Goal: Information Seeking & Learning: Learn about a topic

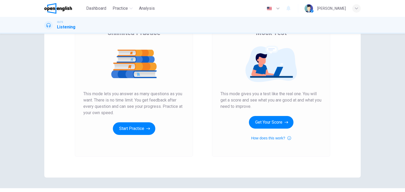
scroll to position [62, 0]
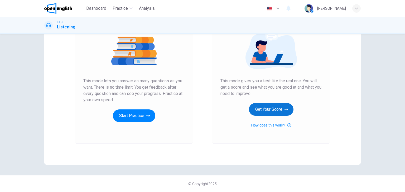
click at [261, 109] on button "Get Your Score" at bounding box center [271, 109] width 45 height 13
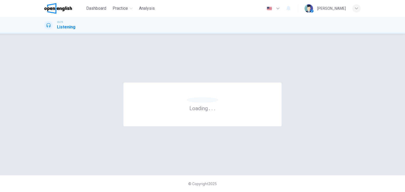
scroll to position [0, 0]
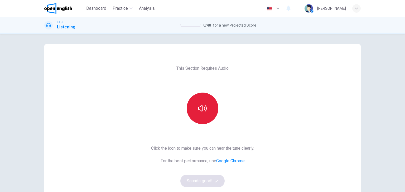
click at [197, 114] on button "button" at bounding box center [203, 109] width 32 height 32
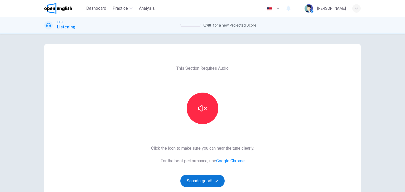
click at [199, 181] on button "Sounds good!" at bounding box center [202, 181] width 44 height 13
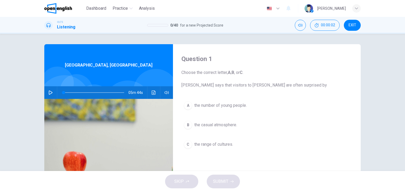
click at [48, 92] on icon "button" at bounding box center [50, 93] width 4 height 4
type input "*"
type input "***"
type input "*"
type input "***"
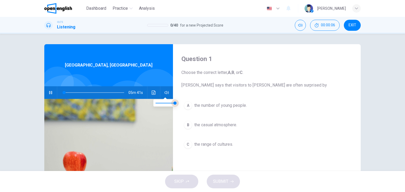
type input "*"
type input "***"
type input "*"
type input "***"
type input "*"
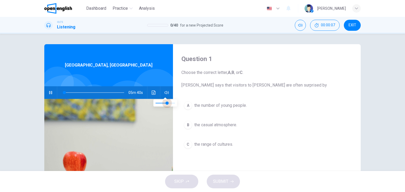
type input "***"
drag, startPoint x: 173, startPoint y: 104, endPoint x: 165, endPoint y: 104, distance: 8.2
click at [165, 104] on span at bounding box center [165, 103] width 3 height 3
type input "*"
type input "***"
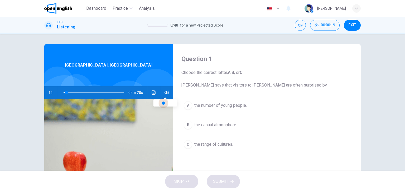
type input "*"
type input "***"
click at [162, 105] on span at bounding box center [161, 103] width 3 height 3
type input "*"
type input "***"
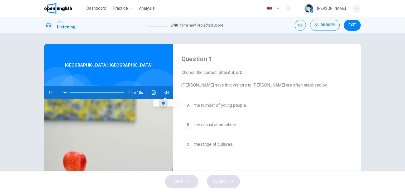
type input "*"
type input "***"
drag, startPoint x: 162, startPoint y: 103, endPoint x: 164, endPoint y: 105, distance: 2.9
click at [164, 105] on span at bounding box center [165, 103] width 3 height 3
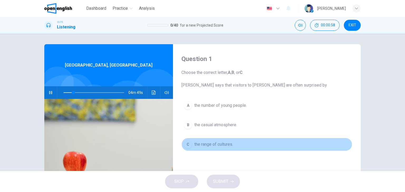
click at [224, 146] on span "the range of cultures." at bounding box center [213, 144] width 39 height 6
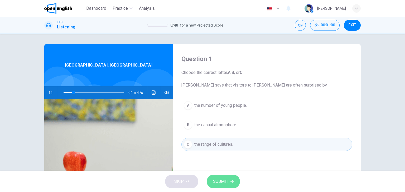
click at [223, 185] on span "SUBMIT" at bounding box center [220, 181] width 15 height 7
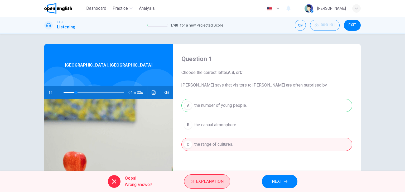
click at [223, 185] on button "Explanation" at bounding box center [207, 182] width 46 height 14
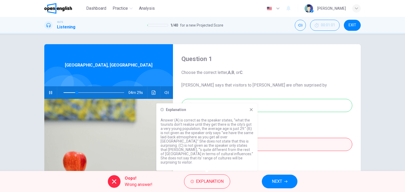
click at [252, 112] on icon at bounding box center [251, 110] width 4 height 4
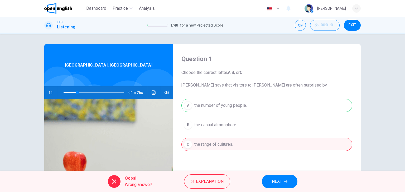
click at [282, 182] on button "NEXT" at bounding box center [280, 182] width 36 height 14
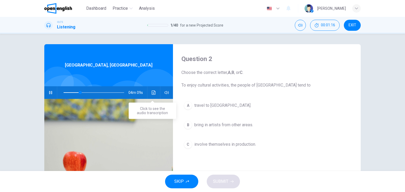
click at [153, 90] on button "Click to see the audio transcription" at bounding box center [153, 92] width 8 height 13
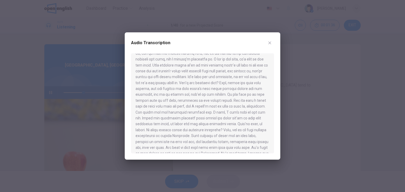
scroll to position [286, 0]
click at [269, 46] on button "button" at bounding box center [269, 43] width 8 height 8
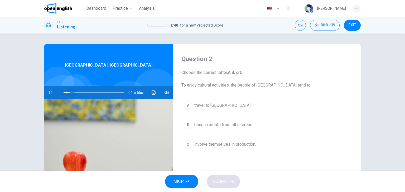
drag, startPoint x: 82, startPoint y: 93, endPoint x: 56, endPoint y: 93, distance: 25.8
click at [57, 93] on div at bounding box center [92, 92] width 71 height 13
click at [152, 94] on icon "Click to see the audio transcription" at bounding box center [153, 93] width 4 height 4
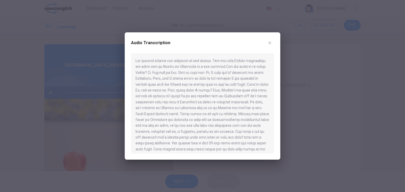
click at [82, 26] on div at bounding box center [202, 96] width 405 height 192
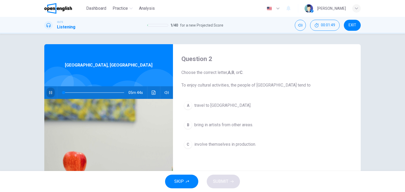
click at [48, 94] on icon "button" at bounding box center [50, 93] width 4 height 4
click at [153, 92] on icon "Click to see the audio transcription" at bounding box center [153, 93] width 4 height 4
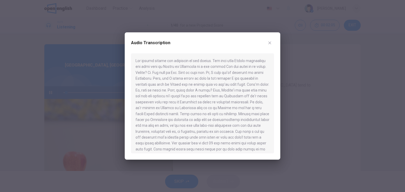
click at [270, 42] on icon "button" at bounding box center [269, 43] width 4 height 4
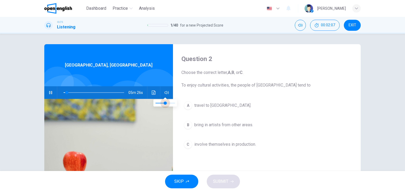
type input "*"
type input "***"
click at [163, 103] on span at bounding box center [162, 103] width 3 height 3
click at [152, 93] on icon "Click to see the audio transcription" at bounding box center [153, 93] width 4 height 4
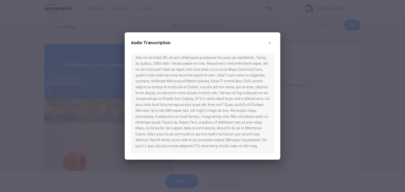
click at [270, 43] on icon "button" at bounding box center [269, 43] width 3 height 3
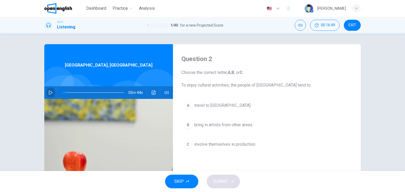
click at [48, 90] on button "button" at bounding box center [50, 92] width 8 height 13
click at [154, 92] on icon "Click to see the audio transcription" at bounding box center [153, 93] width 4 height 4
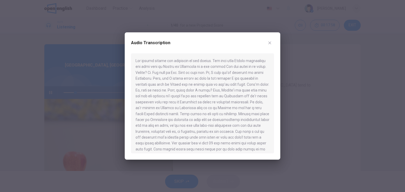
click at [270, 43] on icon "button" at bounding box center [269, 43] width 4 height 4
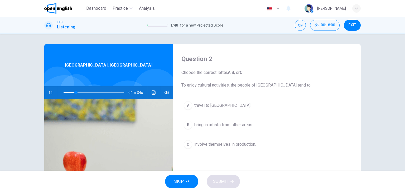
click at [48, 92] on icon "button" at bounding box center [50, 93] width 4 height 4
click at [155, 91] on button "Click to see the audio transcription" at bounding box center [153, 92] width 8 height 13
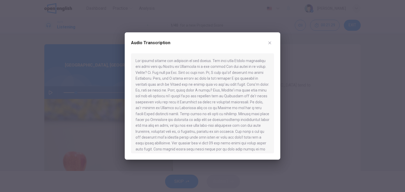
click at [270, 43] on icon "button" at bounding box center [269, 43] width 3 height 3
type input "**"
